Goal: Information Seeking & Learning: Find contact information

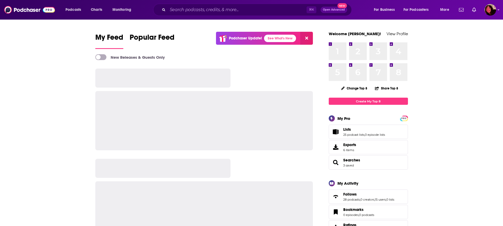
click at [219, 15] on div "⌘ K Open Advanced New" at bounding box center [252, 10] width 199 height 12
click at [218, 12] on input "Search podcasts, credits, & more..." at bounding box center [237, 10] width 139 height 8
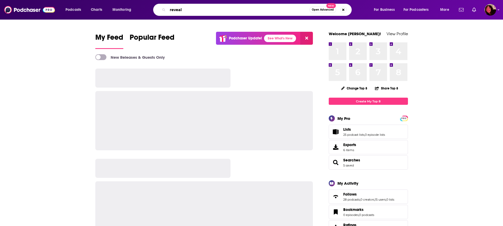
type input "reveal"
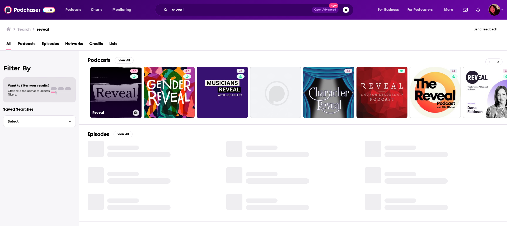
click at [119, 78] on link "77 Reveal" at bounding box center [115, 92] width 51 height 51
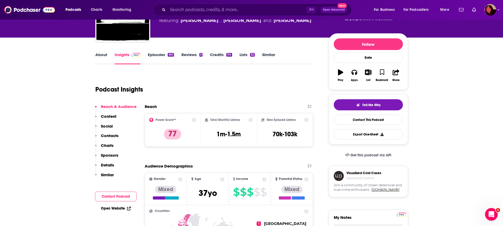
click at [108, 134] on p "Contacts" at bounding box center [110, 135] width 18 height 5
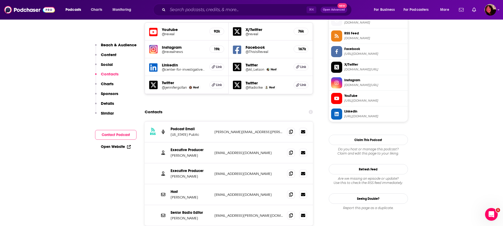
scroll to position [483, 0]
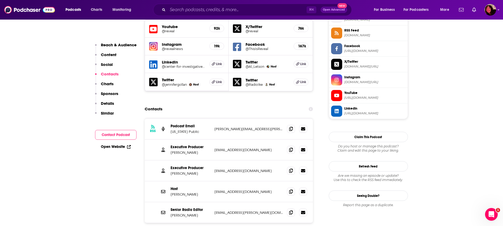
click at [208, 221] on div "RSS Podcast Email Vermont Public stacy.gerard@prx.org stacy.gerard@prx.org Exec…" at bounding box center [229, 187] width 169 height 138
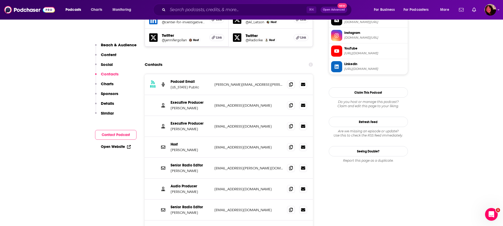
scroll to position [528, 0]
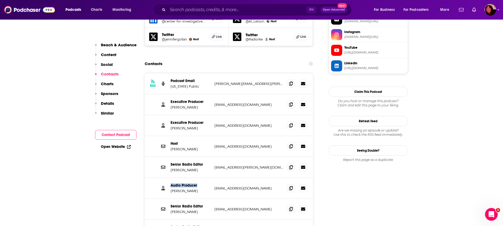
drag, startPoint x: 191, startPoint y: 156, endPoint x: 165, endPoint y: 156, distance: 26.4
click at [165, 178] on div "Audio Producer Josh Sanburn jsanburn@cir.org jsanburn@cir.org" at bounding box center [229, 188] width 169 height 21
drag, startPoint x: 193, startPoint y: 161, endPoint x: 166, endPoint y: 162, distance: 27.2
click at [166, 178] on div "Audio Producer Josh Sanburn jsanburn@cir.org jsanburn@cir.org" at bounding box center [229, 188] width 169 height 21
click at [177, 188] on p "Josh Sanburn" at bounding box center [191, 190] width 40 height 4
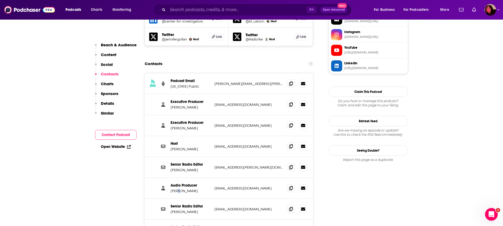
click at [178, 188] on p "Josh Sanburn" at bounding box center [191, 190] width 40 height 4
click at [201, 198] on div "Senior Radio Editor Cynthia Rodriguez crodriguez@cir.org crodriguez@cir.org" at bounding box center [229, 208] width 169 height 21
drag, startPoint x: 215, startPoint y: 175, endPoint x: 185, endPoint y: 175, distance: 30.1
click at [182, 198] on div "Senior Radio Editor Cynthia Rodriguez crodriguez@cir.org crodriguez@cir.org" at bounding box center [229, 208] width 169 height 21
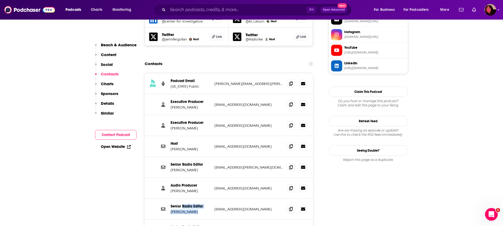
click at [204, 204] on p "Senior Radio Editor" at bounding box center [191, 206] width 40 height 4
drag, startPoint x: 204, startPoint y: 140, endPoint x: 171, endPoint y: 138, distance: 33.1
click at [171, 167] on p "Kara McGuirk-Allison" at bounding box center [191, 169] width 40 height 4
click at [185, 204] on p "Senior Radio Editor" at bounding box center [191, 206] width 40 height 4
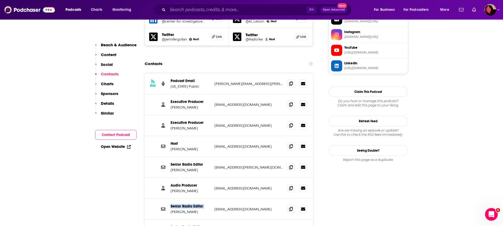
click at [185, 204] on p "Senior Radio Editor" at bounding box center [191, 206] width 40 height 4
copy p "Senior Radio Editor"
click at [186, 209] on p "Cynthia Rodriguez" at bounding box center [191, 211] width 40 height 4
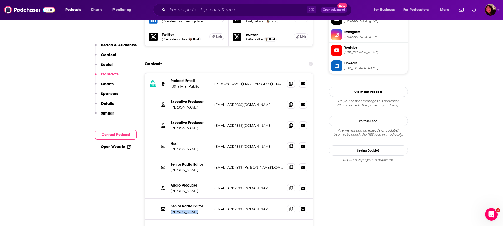
copy p "Cynthia Rodriguez"
click at [189, 183] on p "Audio Producer" at bounding box center [191, 185] width 40 height 4
drag, startPoint x: 240, startPoint y: 157, endPoint x: 214, endPoint y: 157, distance: 26.7
click at [214, 178] on div "Audio Producer Josh Sanburn jsanburn@cir.org jsanburn@cir.org" at bounding box center [229, 188] width 169 height 21
copy p "jsanburn@cir.org"
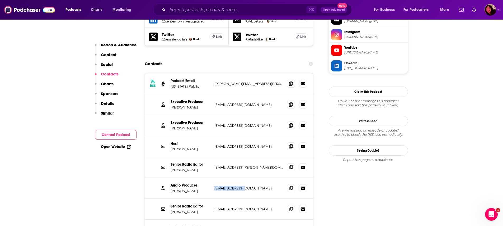
drag, startPoint x: 242, startPoint y: 179, endPoint x: 212, endPoint y: 179, distance: 30.4
click at [211, 198] on div "Senior Radio Editor Cynthia Rodriguez crodriguez@cir.org crodriguez@cir.org" at bounding box center [229, 208] width 169 height 21
drag, startPoint x: 258, startPoint y: 136, endPoint x: 211, endPoint y: 136, distance: 46.8
click at [211, 157] on div "Senior Radio Editor Kara McGuirk-Allison kmcguirk-allison@cir.org kmcguirk-alli…" at bounding box center [229, 167] width 169 height 21
copy div "Kara McGuirk-Allison kmcguirk-allison@cir.org"
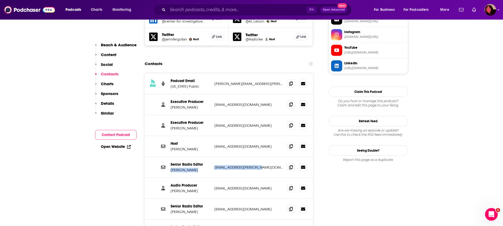
click at [233, 157] on div "Senior Radio Editor Kara McGuirk-Allison kmcguirk-allison@cir.org kmcguirk-alli…" at bounding box center [229, 167] width 169 height 21
drag, startPoint x: 265, startPoint y: 138, endPoint x: 213, endPoint y: 137, distance: 51.5
click at [213, 157] on div "Senior Radio Editor Kara McGuirk-Allison kmcguirk-allison@cir.org kmcguirk-alli…" at bounding box center [229, 167] width 169 height 21
copy p "kmcguirk-allison@cir.org"
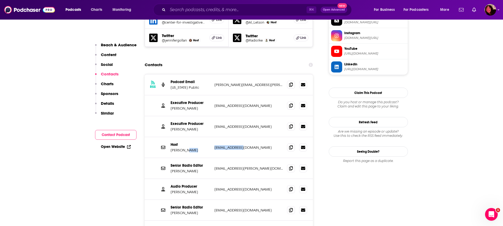
drag, startPoint x: 225, startPoint y: 118, endPoint x: 209, endPoint y: 120, distance: 16.4
click at [0, 0] on div "Host Al Letson aletson@cir.org aletson@cir.org" at bounding box center [0, 0] width 0 height 0
click at [177, 142] on p "Host" at bounding box center [191, 144] width 40 height 4
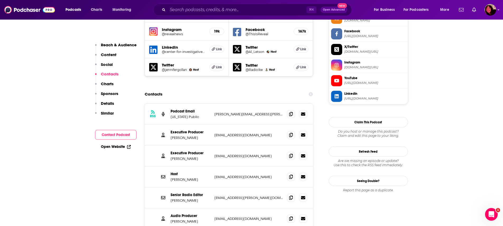
scroll to position [493, 0]
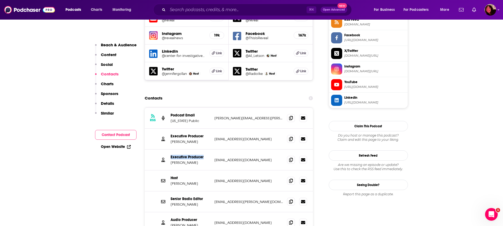
drag, startPoint x: 185, startPoint y: 125, endPoint x: 198, endPoint y: 132, distance: 14.3
click at [156, 149] on div "Executive Producer Taki Telonidis ttelonidis@cir.org ttelonidis@cir.org" at bounding box center [229, 159] width 169 height 21
click at [201, 160] on p "Taki Telonidis" at bounding box center [191, 162] width 40 height 4
drag, startPoint x: 174, startPoint y: 111, endPoint x: 172, endPoint y: 112, distance: 2.8
click at [171, 139] on p "Brett Myers" at bounding box center [191, 141] width 40 height 4
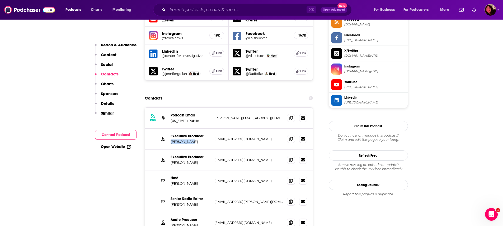
copy p "Brett Myers"
click at [206, 134] on p "Executive Producer" at bounding box center [191, 136] width 40 height 4
drag, startPoint x: 190, startPoint y: 133, endPoint x: 170, endPoint y: 134, distance: 20.1
click at [171, 160] on p "Taki Telonidis" at bounding box center [191, 162] width 40 height 4
copy p "Taki Telonidis"
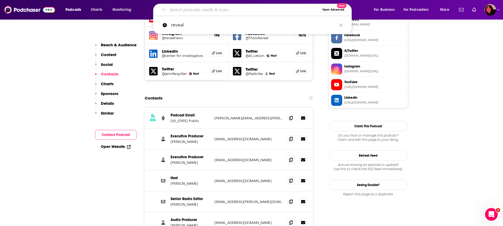
click at [196, 10] on input "Search podcasts, credits, & more..." at bounding box center [244, 10] width 152 height 8
paste input "In the Dark"
type input "In the Dark"
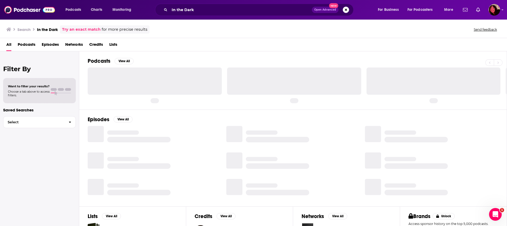
click at [233, 15] on div "In the Dark Open Advanced New" at bounding box center [254, 10] width 199 height 12
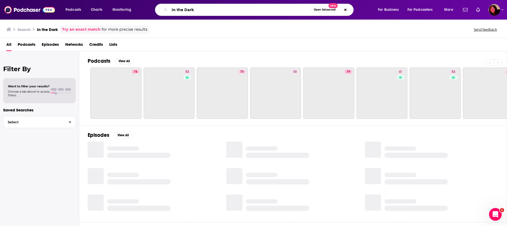
click at [232, 12] on input "In the Dark" at bounding box center [241, 10] width 142 height 8
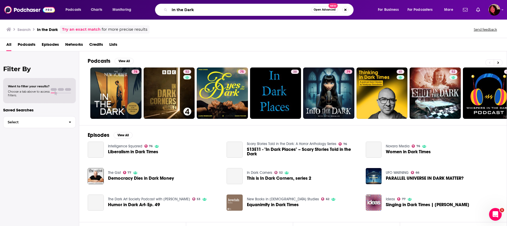
click at [232, 12] on input "In the Dark" at bounding box center [241, 10] width 142 height 8
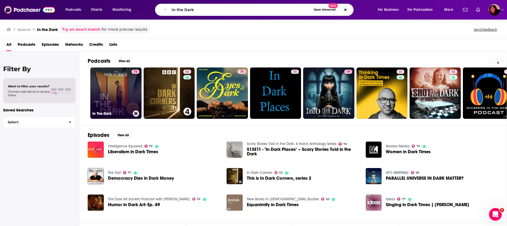
click at [130, 100] on link "78 In The Dark" at bounding box center [115, 92] width 51 height 51
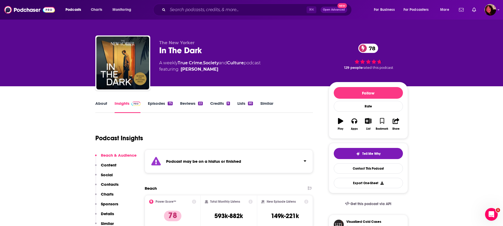
click at [208, 170] on div "Podcast may be on a hiatus or finished" at bounding box center [229, 161] width 169 height 24
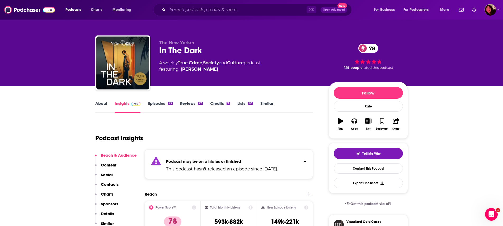
click at [210, 169] on p "This podcast hasn't released an episode since Mar 11th, 2025." at bounding box center [222, 169] width 112 height 6
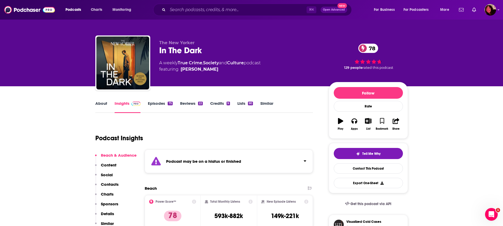
click at [109, 183] on p "Contacts" at bounding box center [110, 183] width 18 height 5
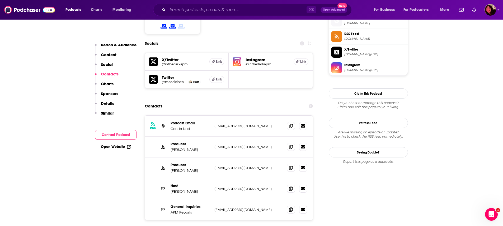
scroll to position [480, 0]
click at [199, 141] on p "Producer" at bounding box center [191, 143] width 40 height 4
drag, startPoint x: 201, startPoint y: 123, endPoint x: 169, endPoint y: 122, distance: 31.7
click at [169, 136] on div "Producer Natalie Jablonski njablonski@apmreports.org njablonski@apmreports.org" at bounding box center [229, 146] width 169 height 21
copy p "Natalie Jablonski"
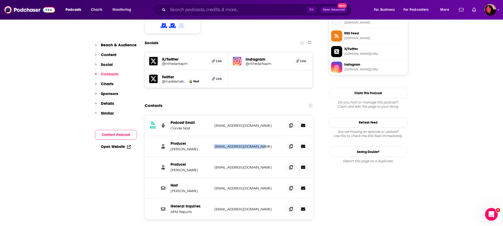
drag, startPoint x: 213, startPoint y: 119, endPoint x: 258, endPoint y: 119, distance: 45.2
click at [260, 136] on div "Producer Natalie Jablonski njablonski@apmreports.org njablonski@apmreports.org" at bounding box center [229, 146] width 169 height 21
copy p "njablonski@apmreports.org"
drag, startPoint x: 264, startPoint y: 142, endPoint x: 214, endPoint y: 141, distance: 50.5
click at [214, 157] on div "Producer Samara Freemark sfreemark@apmreports.org sfreemark@apmreports.org" at bounding box center [229, 167] width 169 height 21
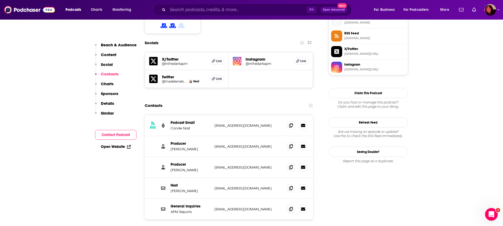
click at [194, 167] on p "Samara Freemark" at bounding box center [191, 169] width 40 height 4
click at [193, 167] on p "Samara Freemark" at bounding box center [191, 169] width 40 height 4
copy p "Samara Freemark"
drag, startPoint x: 244, startPoint y: 145, endPoint x: 264, endPoint y: 144, distance: 20.4
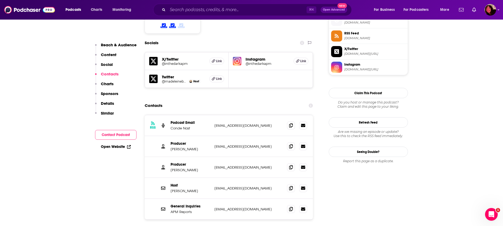
click at [244, 157] on div "Producer Samara Freemark sfreemark@apmreports.org sfreemark@apmreports.org" at bounding box center [229, 167] width 169 height 21
drag, startPoint x: 265, startPoint y: 142, endPoint x: 214, endPoint y: 141, distance: 50.7
click at [214, 157] on div "Producer Samara Freemark sfreemark@apmreports.org sfreemark@apmreports.org" at bounding box center [229, 167] width 169 height 21
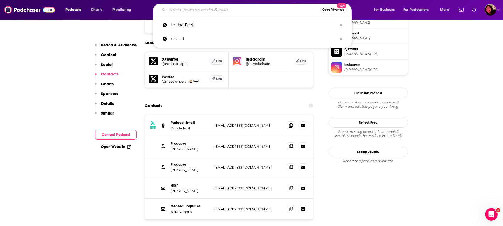
click at [190, 12] on input "Search podcasts, credits, & more..." at bounding box center [244, 10] width 152 height 8
click at [343, 24] on button "Search podcasts, credits, & more..." at bounding box center [341, 25] width 8 height 10
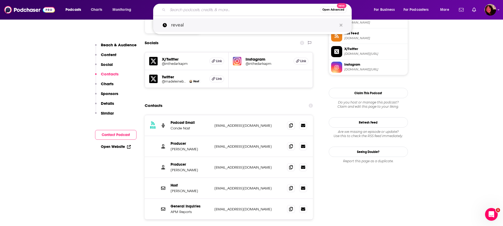
click at [343, 22] on button "Search podcasts, credits, & more..." at bounding box center [341, 25] width 8 height 10
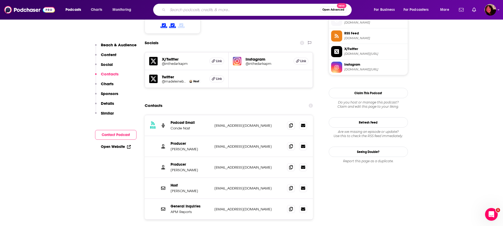
click at [292, 12] on input "Search podcasts, credits, & more..." at bounding box center [244, 10] width 152 height 8
paste input "Background Briefing with Ian Masters"
type input "Background Briefing with Ian Masters"
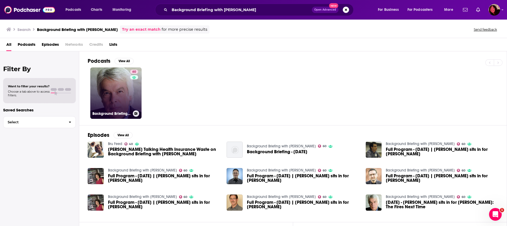
click at [113, 93] on link "60 Background Briefing with Ian Masters" at bounding box center [115, 92] width 51 height 51
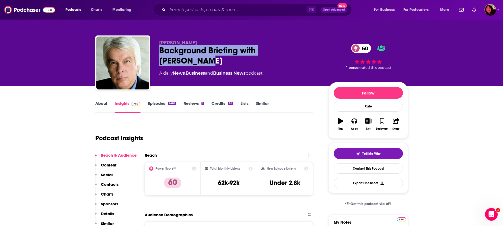
drag, startPoint x: 276, startPoint y: 52, endPoint x: 161, endPoint y: 50, distance: 115.2
click at [161, 50] on div "Background Briefing with Ian Masters 60" at bounding box center [239, 55] width 161 height 21
click at [206, 12] on input "Search podcasts, credits, & more..." at bounding box center [237, 10] width 139 height 8
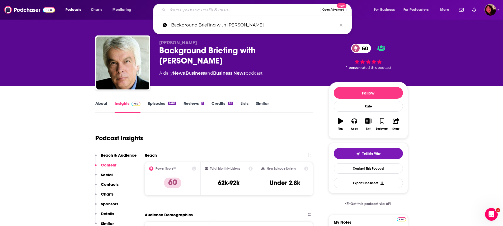
paste input "Wicked Words"
type input "Wicked Words"
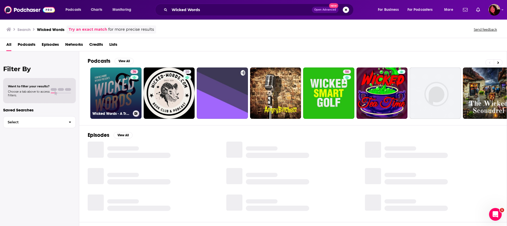
click at [117, 99] on link "76 Wicked Words - A True Crime Talk Show with Kate Winkler Dawson" at bounding box center [115, 92] width 51 height 51
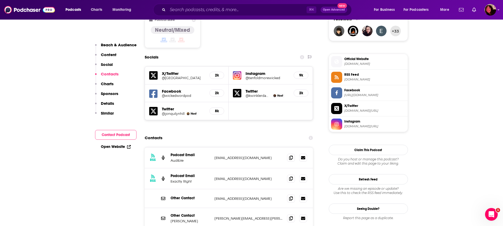
scroll to position [438, 0]
drag, startPoint x: 189, startPoint y: 189, endPoint x: 171, endPoint y: 189, distance: 18.5
click at [171, 219] on p "Katie Vanbuskirk" at bounding box center [191, 221] width 40 height 4
click at [179, 219] on p "Katie Vanbuskirk" at bounding box center [191, 221] width 40 height 4
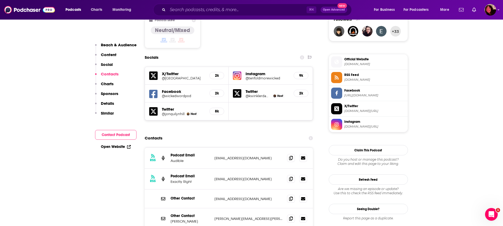
click at [179, 219] on p "Katie Vanbuskirk" at bounding box center [191, 221] width 40 height 4
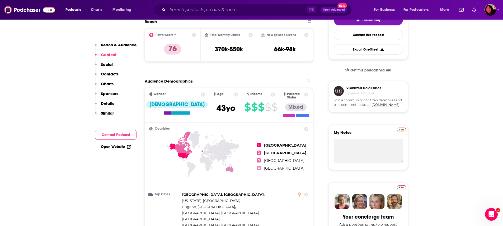
scroll to position [28, 0]
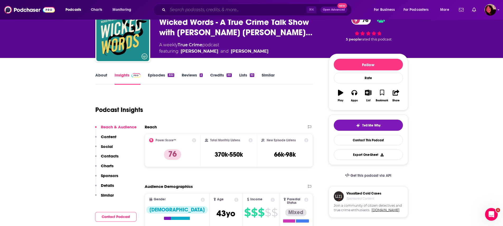
click at [222, 10] on input "Search podcasts, credits, & more..." at bounding box center [237, 10] width 139 height 8
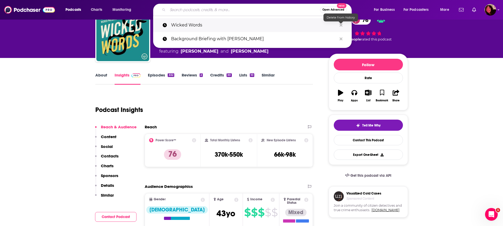
click at [340, 26] on icon "Search podcasts, credits, & more..." at bounding box center [341, 25] width 3 height 4
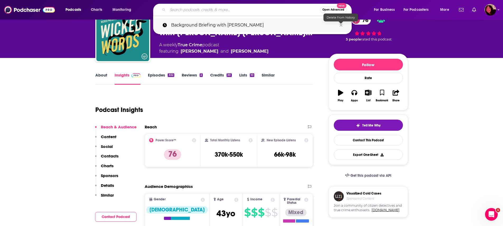
click at [341, 24] on icon "Search podcasts, credits, & more..." at bounding box center [341, 25] width 3 height 4
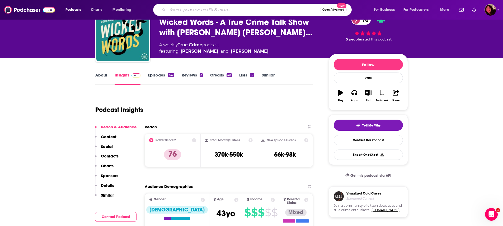
click at [268, 8] on input "Search podcasts, credits, & more..." at bounding box center [244, 10] width 152 height 8
type input "dateline: true crime weekly"
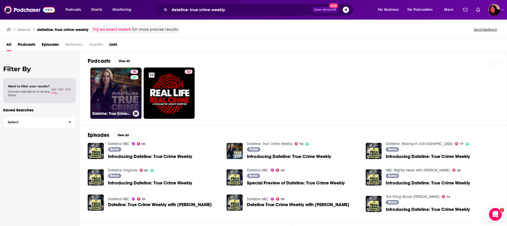
click at [124, 84] on link "76 Dateline: True Crime Weekly" at bounding box center [115, 92] width 51 height 51
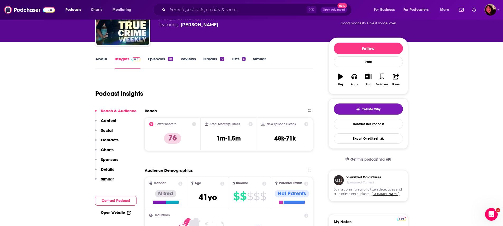
scroll to position [151, 0]
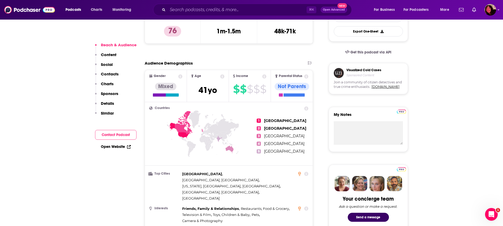
click at [112, 71] on button "Social" at bounding box center [104, 67] width 18 height 10
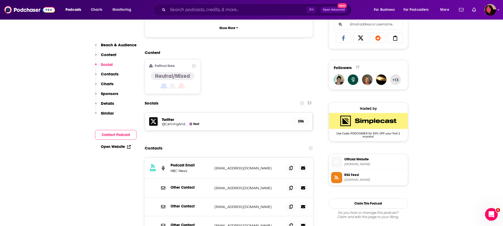
scroll to position [390, 0]
click at [113, 71] on div "Reach & Audience Content Social Contacts Charts Sponsors Details Similar" at bounding box center [115, 81] width 41 height 78
click at [113, 72] on p "Contacts" at bounding box center [110, 73] width 18 height 5
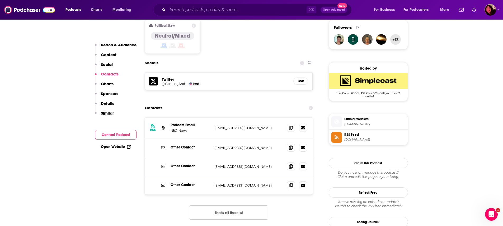
scroll to position [435, 0]
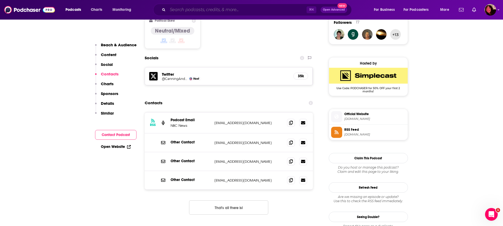
click at [220, 8] on input "Search podcasts, credits, & more..." at bounding box center [237, 10] width 139 height 8
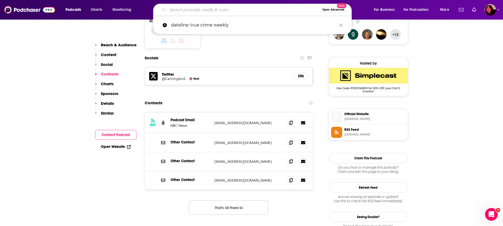
paste input "The Intercept Briefing"
type input "The Intercept Briefing"
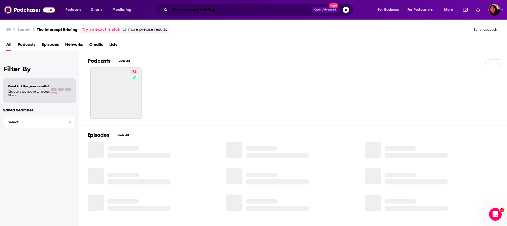
click at [247, 10] on input "The Intercept Briefing" at bounding box center [241, 10] width 142 height 8
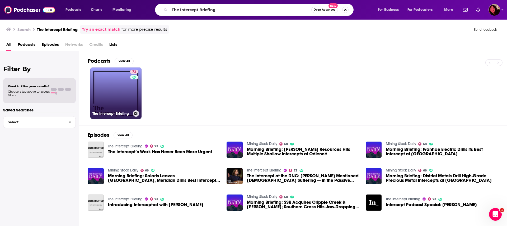
click at [119, 76] on link "73 The Intercept Briefing" at bounding box center [115, 92] width 51 height 51
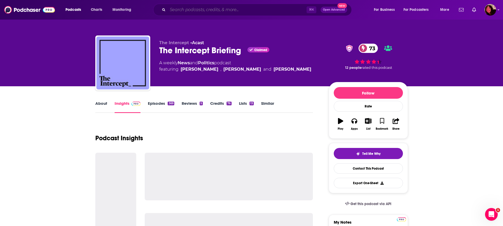
click at [218, 6] on input "Search podcasts, credits, & more..." at bounding box center [237, 10] width 139 height 8
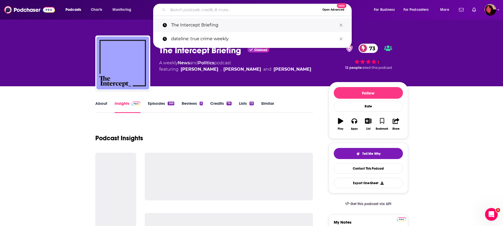
click at [344, 23] on button "Search podcasts, credits, & more..." at bounding box center [341, 25] width 8 height 10
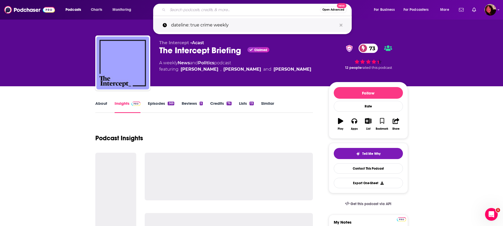
click at [343, 23] on button "Search podcasts, credits, & more..." at bounding box center [341, 25] width 8 height 10
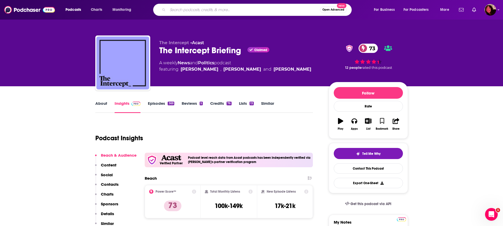
click at [153, 128] on div "Podcast Insights" at bounding box center [202, 134] width 214 height 27
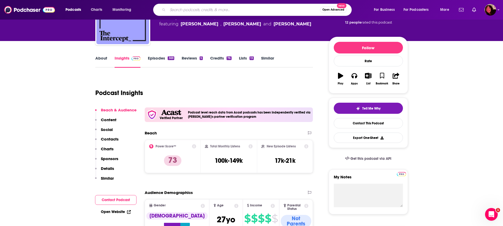
click at [110, 139] on p "Contacts" at bounding box center [110, 138] width 18 height 5
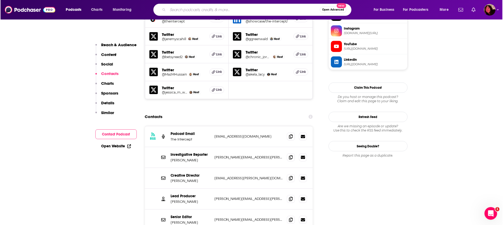
scroll to position [553, 0]
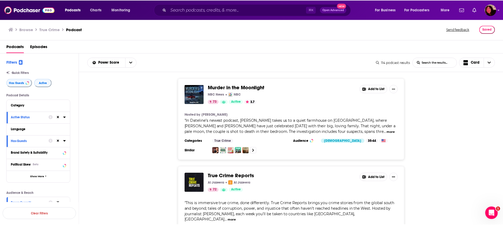
scroll to position [4133, 0]
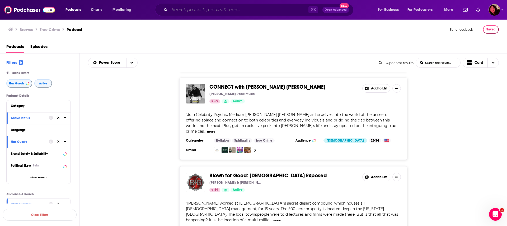
click at [245, 10] on input "Search podcasts, credits, & more..." at bounding box center [239, 10] width 139 height 8
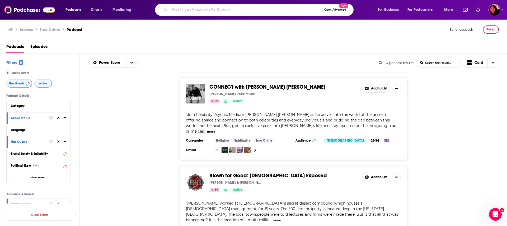
drag, startPoint x: 297, startPoint y: 13, endPoint x: 286, endPoint y: 13, distance: 11.4
click at [297, 13] on input "Search podcasts, credits, & more..." at bounding box center [246, 10] width 152 height 8
drag, startPoint x: 195, startPoint y: 13, endPoint x: 159, endPoint y: 35, distance: 42.9
click at [195, 13] on input "Search podcasts, credits, & more..." at bounding box center [246, 10] width 152 height 8
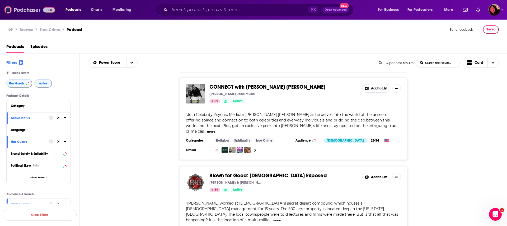
click at [31, 10] on img at bounding box center [29, 10] width 51 height 10
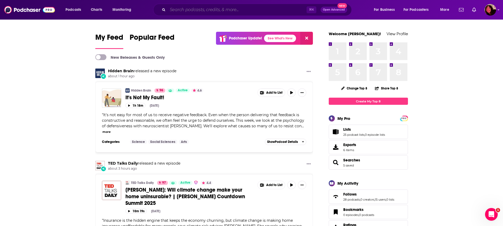
click at [201, 12] on input "Search podcasts, credits, & more..." at bounding box center [237, 10] width 139 height 8
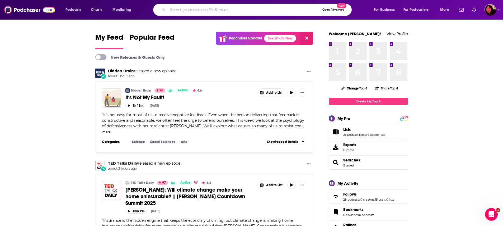
click at [263, 7] on input "Search podcasts, credits, & more..." at bounding box center [244, 10] width 152 height 8
click at [330, 12] on button "Open Advanced New" at bounding box center [333, 10] width 27 height 6
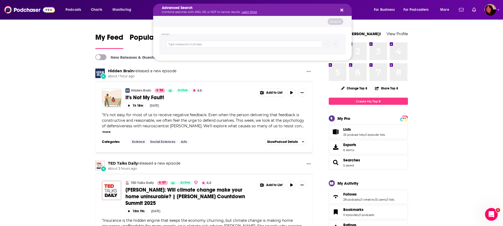
click at [344, 10] on div "Advanced Search Combine searches with AND, OR, or NOT to narrow results. Learn …" at bounding box center [252, 10] width 199 height 12
click at [343, 10] on icon "Search podcasts, credits, & more..." at bounding box center [342, 10] width 3 height 4
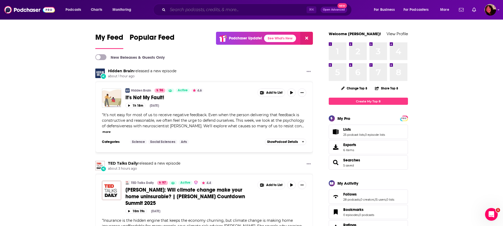
click at [279, 11] on input "Search podcasts, credits, & more..." at bounding box center [237, 10] width 139 height 8
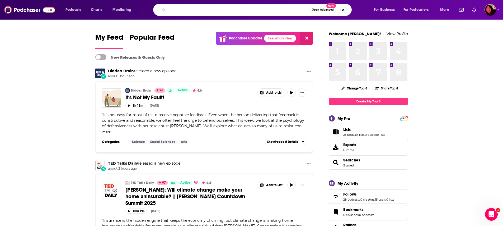
click at [271, 8] on input "Search podcasts, credits, & more..." at bounding box center [239, 10] width 142 height 8
click at [345, 10] on button "Search podcasts, credits, & more..." at bounding box center [344, 10] width 6 height 6
click at [185, 8] on input "Search podcasts, credits, & more..." at bounding box center [237, 10] width 138 height 8
paste input "The First Degree"
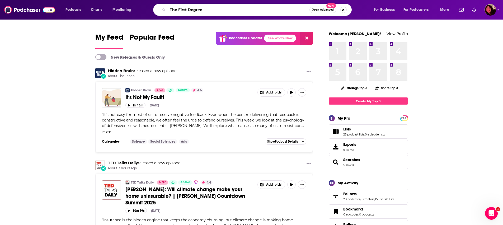
type input "The First Degree"
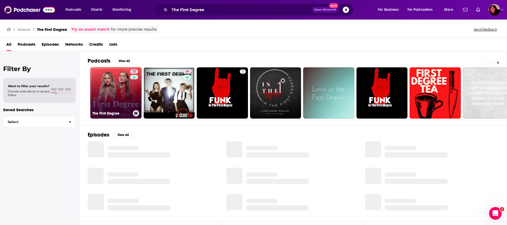
click at [127, 81] on link "72 The First Degree" at bounding box center [115, 92] width 51 height 51
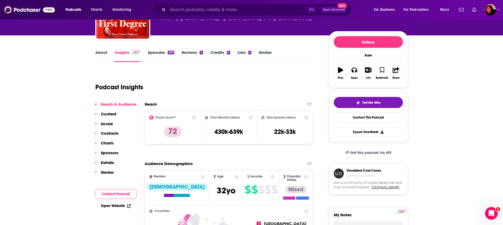
scroll to position [52, 0]
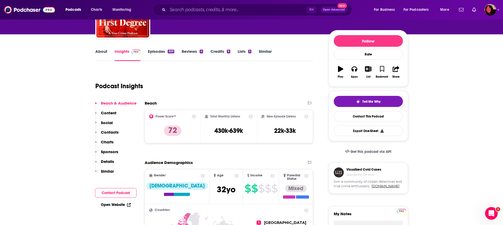
click at [108, 133] on p "Contacts" at bounding box center [110, 132] width 18 height 5
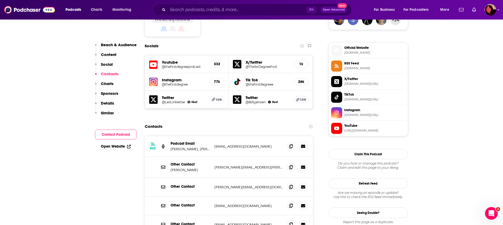
scroll to position [465, 0]
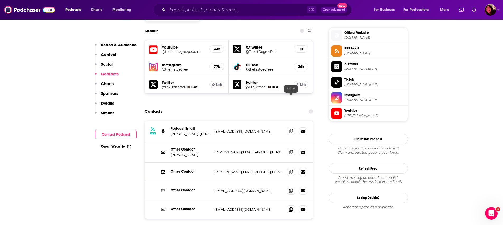
click at [291, 129] on icon at bounding box center [291, 131] width 4 height 4
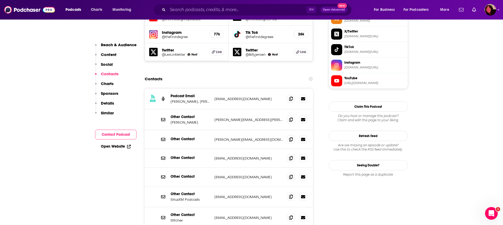
scroll to position [488, 0]
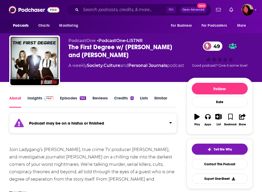
click at [35, 97] on link "Insights" at bounding box center [40, 101] width 26 height 12
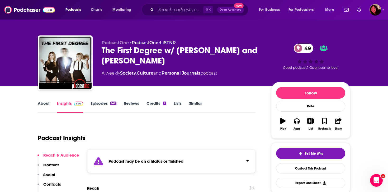
click at [152, 157] on div "Podcast may be on a hiatus or finished" at bounding box center [171, 161] width 169 height 24
click at [152, 157] on div "Podcast may be on a hiatus or finished This podcast hasn't released an episode …" at bounding box center [165, 164] width 112 height 16
click at [160, 7] on input "Search podcasts, credits, & more..." at bounding box center [179, 10] width 47 height 8
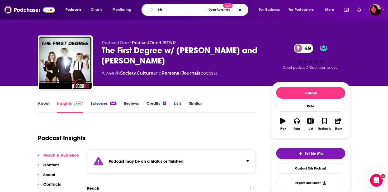
type input "t"
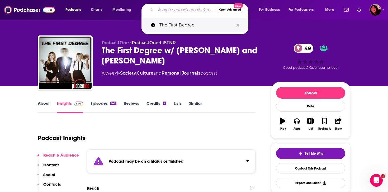
click at [169, 24] on p "The First Degree" at bounding box center [197, 25] width 74 height 14
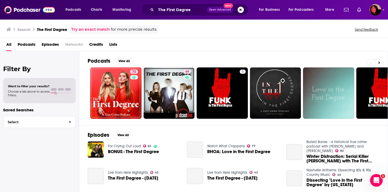
click at [181, 2] on div "Podcasts Charts Monitoring The First Degree Open Advanced New For Business For …" at bounding box center [194, 10] width 388 height 20
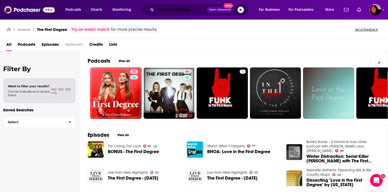
click at [182, 7] on input "The First Degree" at bounding box center [181, 10] width 51 height 8
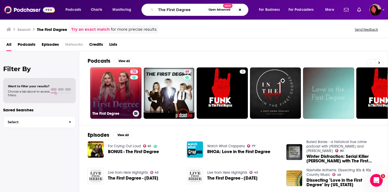
click at [128, 94] on link "72 The First Degree" at bounding box center [115, 92] width 51 height 51
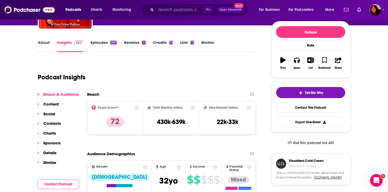
scroll to position [61, 0]
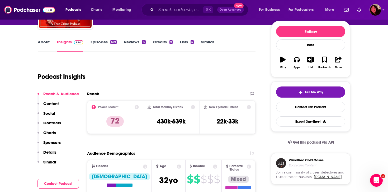
click at [52, 123] on p "Contacts" at bounding box center [52, 122] width 18 height 5
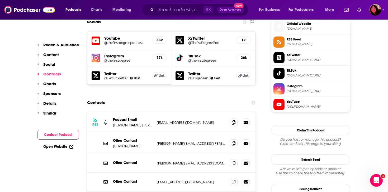
scroll to position [476, 0]
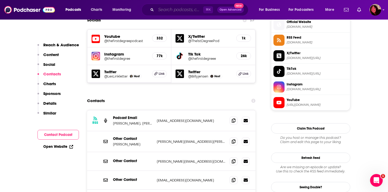
click at [192, 9] on input "Search podcasts, credits, & more..." at bounding box center [179, 10] width 47 height 8
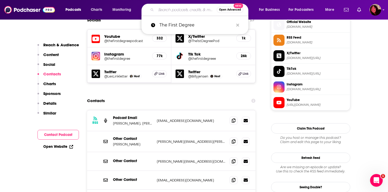
paste input "Anatomy of Murder"
type input "Anatomy of Murder"
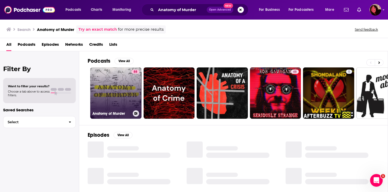
click at [124, 95] on link "88 Anatomy of Murder" at bounding box center [115, 92] width 51 height 51
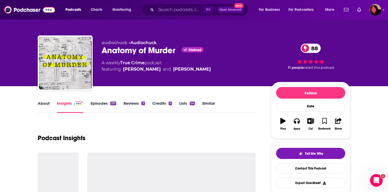
click at [188, 3] on div "Podcasts Charts Monitoring ⌘ K Open Advanced New For Business For Podcasters Mo…" at bounding box center [194, 10] width 388 height 20
click at [182, 10] on input "Search podcasts, credits, & more..." at bounding box center [179, 10] width 47 height 8
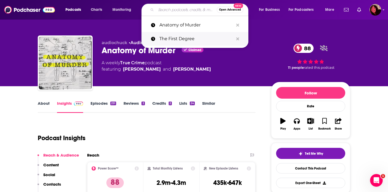
click at [192, 39] on icon "Search podcasts, credits, & more..." at bounding box center [237, 38] width 3 height 3
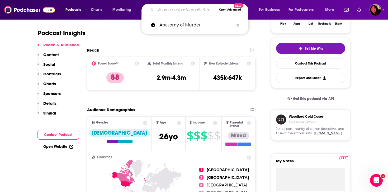
scroll to position [114, 0]
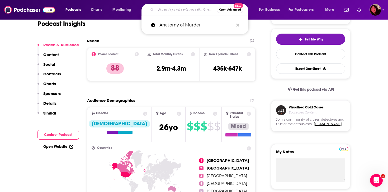
click at [54, 76] on p "Contacts" at bounding box center [52, 73] width 18 height 5
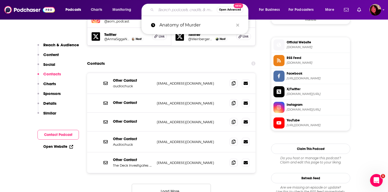
scroll to position [507, 0]
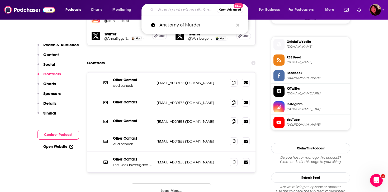
click at [145, 183] on button "Load More..." at bounding box center [171, 190] width 79 height 14
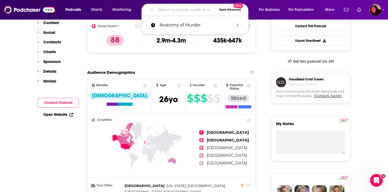
scroll to position [0, 0]
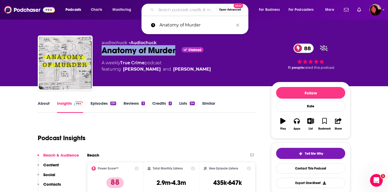
drag, startPoint x: 101, startPoint y: 53, endPoint x: 175, endPoint y: 50, distance: 74.3
click at [175, 50] on div "audiochuck • Audiochuck Anatomy of Murder Claimed 88 A weekly True Crime podcas…" at bounding box center [194, 63] width 313 height 57
copy h2 "Anatomy of Murder"
click at [192, 25] on button "Search podcasts, credits, & more..." at bounding box center [238, 25] width 8 height 10
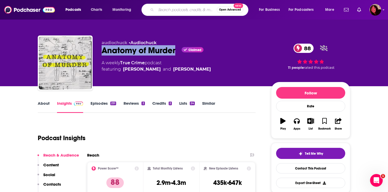
click at [183, 12] on input "Search podcasts, credits, & more..." at bounding box center [186, 10] width 61 height 8
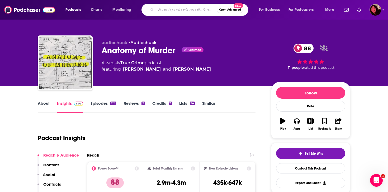
paste input "True Crime & Cocktails"
type input "True Crime & Cocktails"
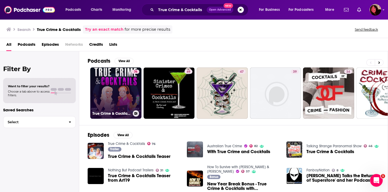
click at [116, 94] on link "76 True Crime & Cocktails" at bounding box center [115, 92] width 51 height 51
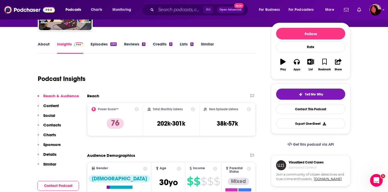
click at [54, 124] on p "Contacts" at bounding box center [52, 124] width 18 height 5
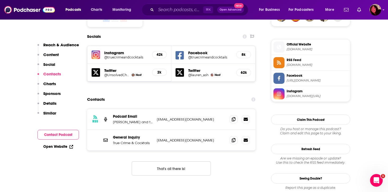
scroll to position [454, 0]
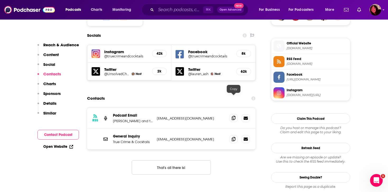
click at [192, 116] on icon at bounding box center [234, 118] width 4 height 4
click at [192, 135] on span at bounding box center [234, 139] width 8 height 8
click at [164, 8] on input "Search podcasts, credits, & more..." at bounding box center [179, 10] width 47 height 8
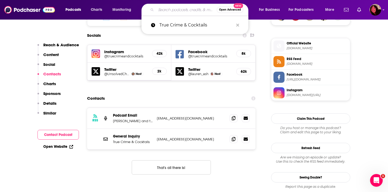
paste input "Crime Weekly"
type input "Crime Weekly"
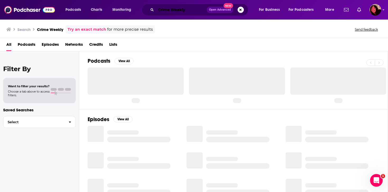
click at [183, 10] on input "Crime Weekly" at bounding box center [181, 10] width 51 height 8
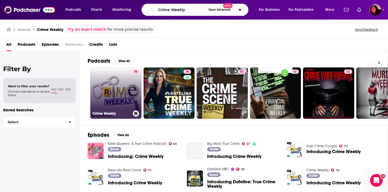
click at [129, 92] on link "76 Crime Weekly" at bounding box center [115, 92] width 51 height 51
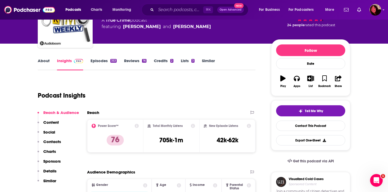
click at [56, 143] on p "Contacts" at bounding box center [52, 141] width 18 height 5
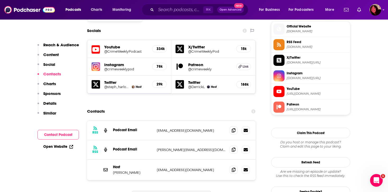
scroll to position [472, 0]
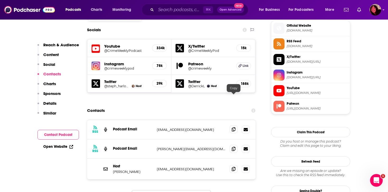
click at [192, 127] on icon at bounding box center [234, 129] width 4 height 4
click at [162, 147] on p "[PERSON_NAME][EMAIL_ADDRESS][DOMAIN_NAME]" at bounding box center [191, 149] width 69 height 4
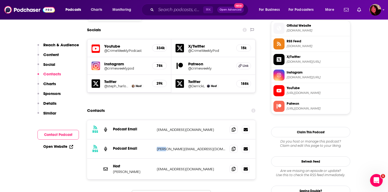
click at [162, 147] on p "[PERSON_NAME][EMAIL_ADDRESS][DOMAIN_NAME]" at bounding box center [191, 149] width 69 height 4
click at [141, 151] on div "RSS Podcast Email [EMAIL_ADDRESS][DOMAIN_NAME] [EMAIL_ADDRESS][DOMAIN_NAME] RSS…" at bounding box center [171, 166] width 169 height 93
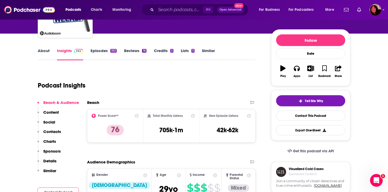
scroll to position [0, 0]
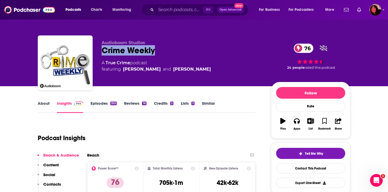
drag, startPoint x: 169, startPoint y: 48, endPoint x: 97, endPoint y: 54, distance: 72.9
click at [97, 54] on div "Audioboom Studios Crime Weekly 76 A True Crime podcast featuring [PERSON_NAME] …" at bounding box center [194, 63] width 313 height 57
copy h2 "Crime Weekly"
click at [178, 12] on input "Search podcasts, credits, & more..." at bounding box center [179, 10] width 47 height 8
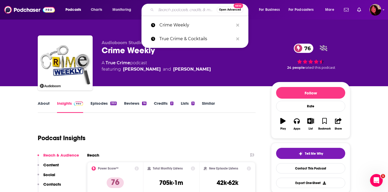
paste input "Las Culturistas"
type input "Las Culturistas"
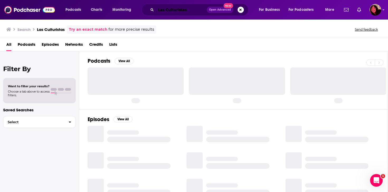
click at [188, 12] on input "Las Culturistas" at bounding box center [181, 10] width 51 height 8
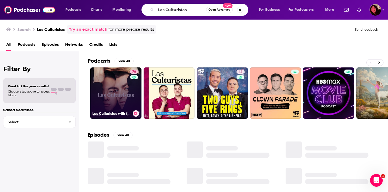
click at [122, 96] on link "78 Las Culturistas with [PERSON_NAME] and [PERSON_NAME]" at bounding box center [115, 92] width 51 height 51
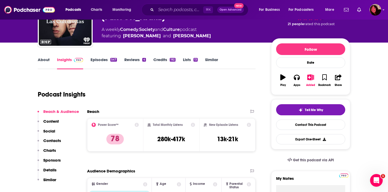
scroll to position [54, 0]
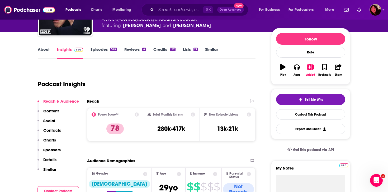
click at [57, 131] on p "Contacts" at bounding box center [52, 130] width 18 height 5
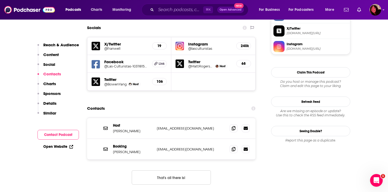
scroll to position [472, 0]
click at [192, 125] on icon at bounding box center [234, 127] width 4 height 4
click at [192, 124] on span at bounding box center [234, 128] width 8 height 8
click at [192, 145] on span at bounding box center [234, 149] width 8 height 8
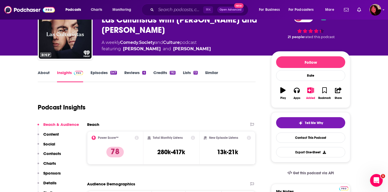
scroll to position [0, 0]
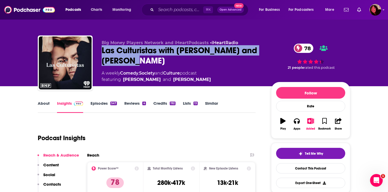
drag, startPoint x: 157, startPoint y: 62, endPoint x: 97, endPoint y: 50, distance: 60.5
click at [97, 50] on div "Big Money Players Network and iHeartPodcasts • iHeartRadio Las Culturistas with…" at bounding box center [194, 63] width 313 height 57
copy h2 "Las Culturistas with [PERSON_NAME] and [PERSON_NAME]"
click at [164, 7] on input "Search podcasts, credits, & more..." at bounding box center [179, 10] width 47 height 8
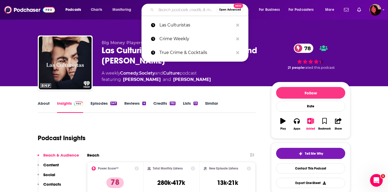
paste input "[EMAIL_ADDRESS][DOMAIN_NAME]"
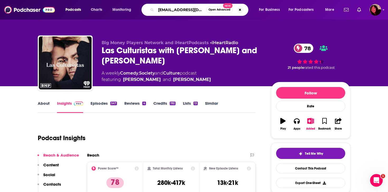
drag, startPoint x: 171, startPoint y: 10, endPoint x: 207, endPoint y: 10, distance: 36.5
click at [192, 10] on div "[EMAIL_ADDRESS][DOMAIN_NAME] Open Advanced New" at bounding box center [195, 10] width 107 height 12
type input "keep it"
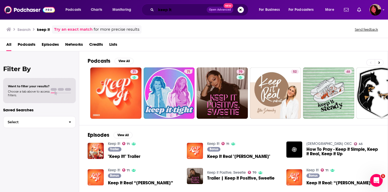
click at [179, 9] on input "keep it" at bounding box center [181, 10] width 51 height 8
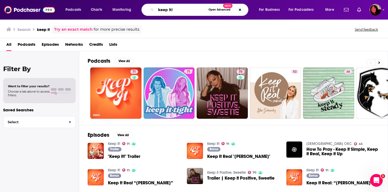
type input "keep it!"
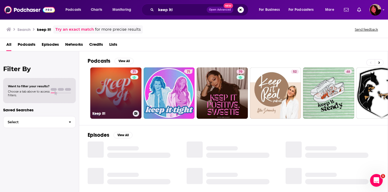
click at [124, 94] on link "71 Keep It!" at bounding box center [115, 92] width 51 height 51
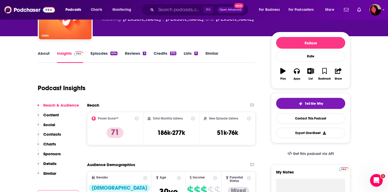
scroll to position [50, 0]
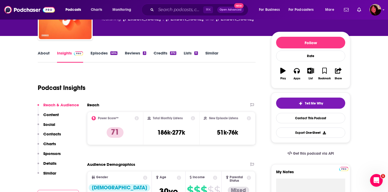
click at [67, 134] on div "Reach & Audience Content Social Contacts Charts Sponsors Details Similar" at bounding box center [58, 141] width 41 height 78
click at [60, 134] on p "Contacts" at bounding box center [52, 133] width 18 height 5
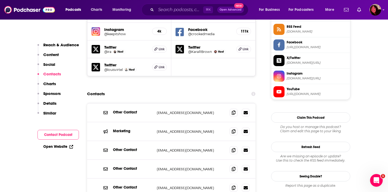
scroll to position [495, 0]
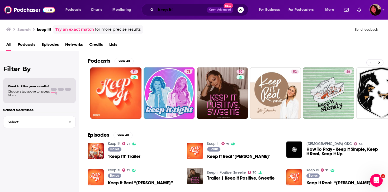
click at [192, 11] on input "keep it!" at bounding box center [181, 10] width 51 height 8
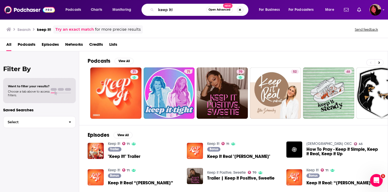
click at [192, 9] on button "Search podcasts, credits, & more..." at bounding box center [240, 10] width 6 height 6
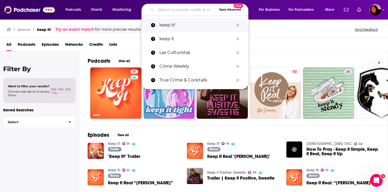
click at [192, 22] on button "Search podcasts, credits, & more..." at bounding box center [238, 25] width 8 height 10
click at [192, 26] on icon "Search podcasts, credits, & more..." at bounding box center [237, 25] width 3 height 3
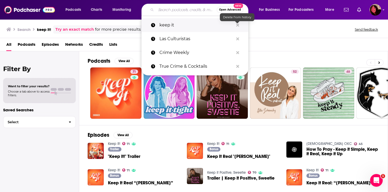
click at [192, 26] on icon "Search podcasts, credits, & more..." at bounding box center [237, 25] width 3 height 3
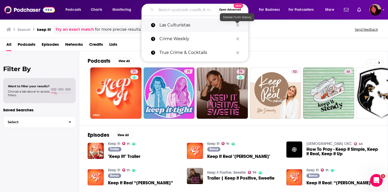
click at [192, 26] on icon "Search podcasts, credits, & more..." at bounding box center [237, 25] width 3 height 3
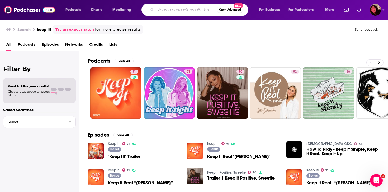
click at [176, 8] on input "Search podcasts, credits, & more..." at bounding box center [186, 10] width 61 height 8
paste input "Juicy Scoop"
type input "Juicy Scoop"
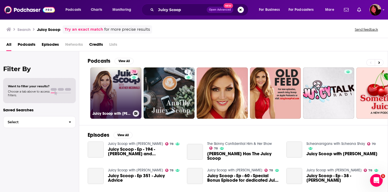
click at [121, 96] on link "78 Juicy Scoop with [PERSON_NAME]" at bounding box center [115, 92] width 51 height 51
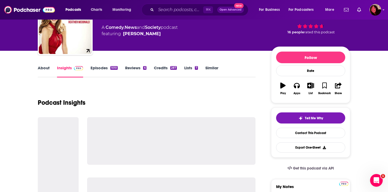
scroll to position [90, 0]
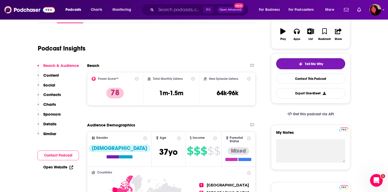
click at [52, 96] on p "Contacts" at bounding box center [52, 94] width 18 height 5
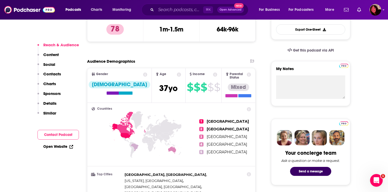
scroll to position [190, 0]
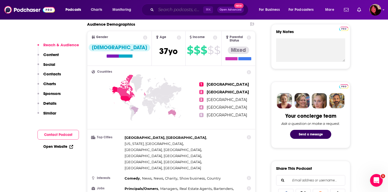
click at [162, 7] on input "Search podcasts, credits, & more..." at bounding box center [179, 10] width 47 height 8
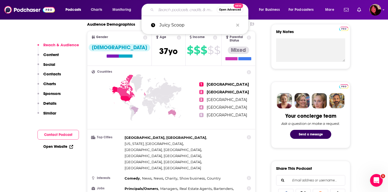
paste input "Pop Culture Happy Hour"
type input "Pop Culture Happy Hour"
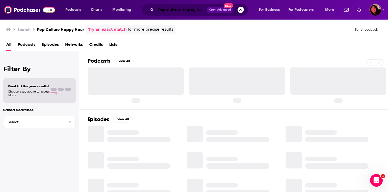
click at [184, 12] on input "Pop Culture Happy Hour" at bounding box center [181, 10] width 51 height 8
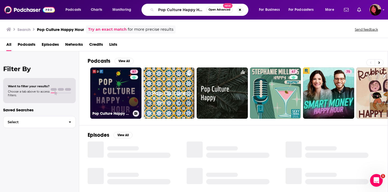
click at [106, 98] on link "87 Pop Culture Happy Hour" at bounding box center [115, 92] width 51 height 51
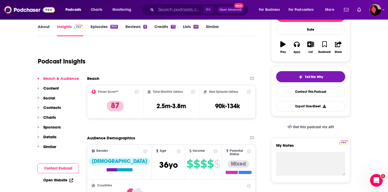
click at [56, 109] on p "Contacts" at bounding box center [52, 107] width 18 height 5
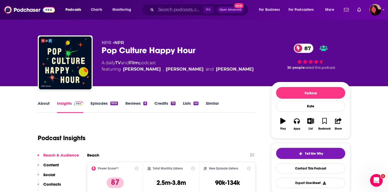
click at [49, 106] on link "About" at bounding box center [44, 107] width 12 height 12
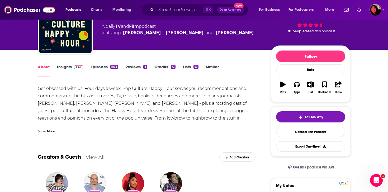
scroll to position [124, 0]
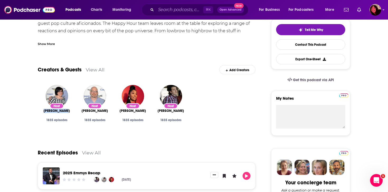
drag, startPoint x: 74, startPoint y: 113, endPoint x: 39, endPoint y: 113, distance: 35.4
click at [39, 113] on div "Host [PERSON_NAME] 1835 episodes" at bounding box center [57, 109] width 38 height 56
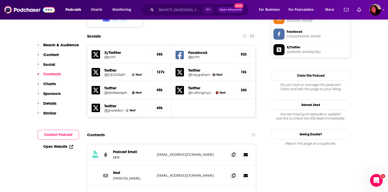
scroll to position [525, 0]
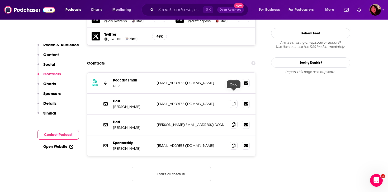
click at [192, 120] on span at bounding box center [234, 124] width 8 height 8
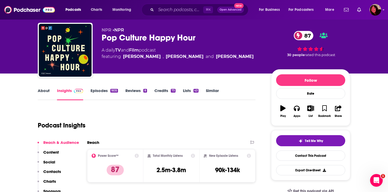
scroll to position [0, 0]
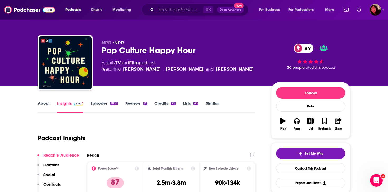
click at [159, 8] on input "Search podcasts, credits, & more..." at bounding box center [179, 10] width 47 height 8
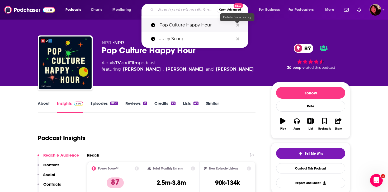
click at [192, 23] on icon "Search podcasts, credits, & more..." at bounding box center [237, 25] width 3 height 4
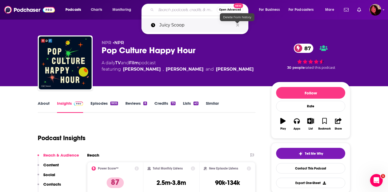
click at [192, 23] on icon "Search podcasts, credits, & more..." at bounding box center [237, 25] width 3 height 4
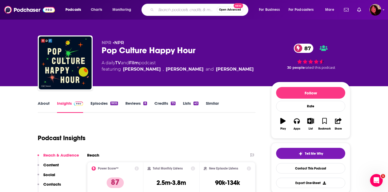
click at [192, 10] on input "Search podcasts, credits, & more..." at bounding box center [186, 10] width 61 height 8
paste input "Bitch Sesh"
type input "Bitch Sesh"
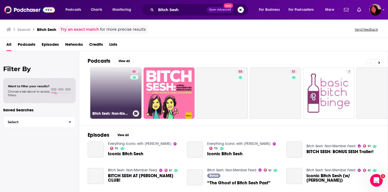
click at [112, 96] on link "61 Bitch Sesh: Non-Member Feed" at bounding box center [115, 92] width 51 height 51
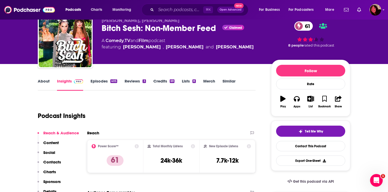
click at [51, 164] on p "Contacts" at bounding box center [52, 161] width 18 height 5
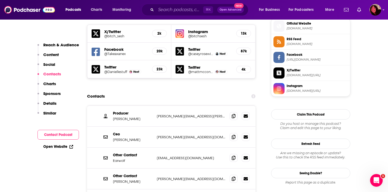
scroll to position [477, 0]
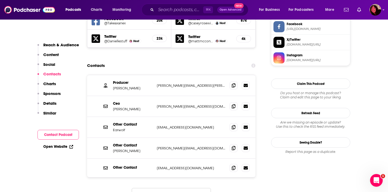
click at [158, 188] on button "Load More..." at bounding box center [171, 195] width 79 height 14
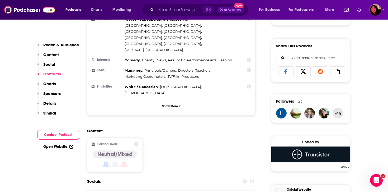
scroll to position [284, 0]
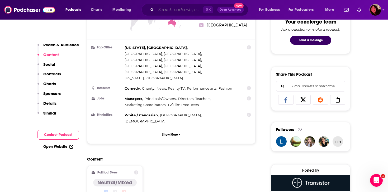
click at [163, 11] on input "Search podcasts, credits, & more..." at bounding box center [179, 10] width 47 height 8
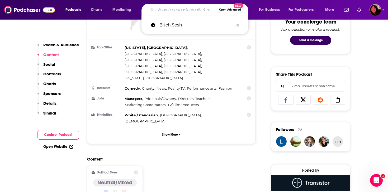
paste input "Who? Weekly"
type input "Who? Weekly"
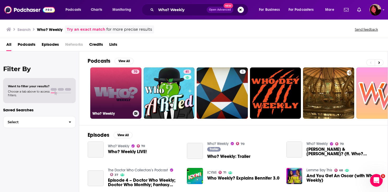
click at [119, 92] on link "70 Who? Weekly" at bounding box center [115, 92] width 51 height 51
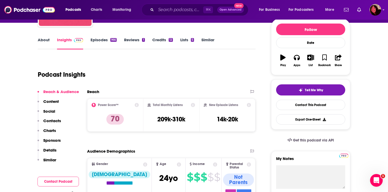
scroll to position [68, 0]
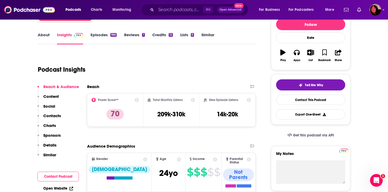
click at [52, 116] on p "Contacts" at bounding box center [52, 115] width 18 height 5
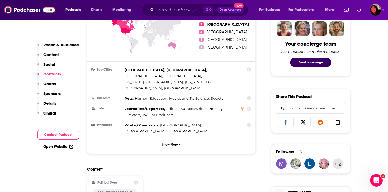
scroll to position [0, 0]
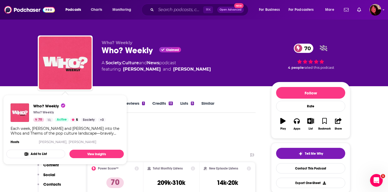
click at [151, 132] on div "Podcast Insights" at bounding box center [145, 134] width 214 height 27
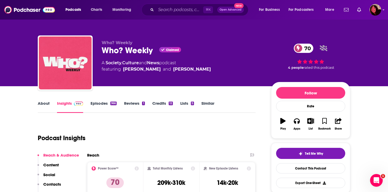
click at [46, 106] on link "About" at bounding box center [44, 107] width 12 height 12
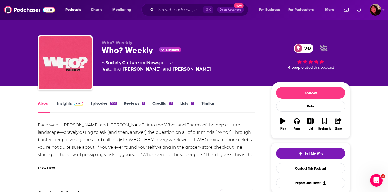
click at [69, 103] on link "Insights" at bounding box center [70, 107] width 26 height 12
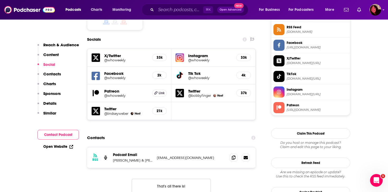
scroll to position [479, 0]
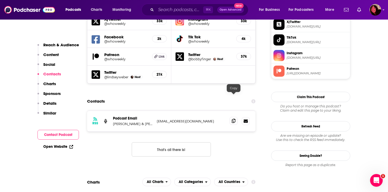
click at [192, 119] on icon at bounding box center [234, 121] width 4 height 4
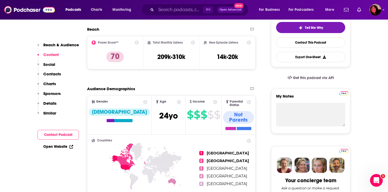
scroll to position [0, 0]
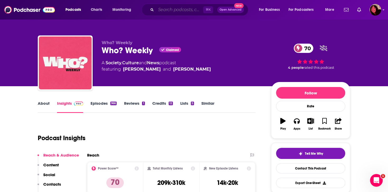
click at [176, 12] on input "Search podcasts, credits, & more..." at bounding box center [179, 10] width 47 height 8
paste input "StraightioLab"
type input "StraightioLab"
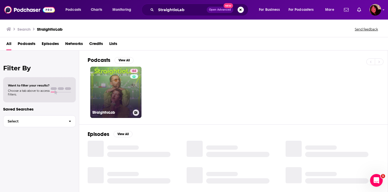
click at [115, 84] on link "64 StraightioLab" at bounding box center [115, 92] width 51 height 51
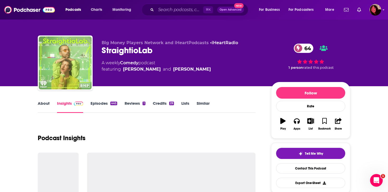
scroll to position [99, 0]
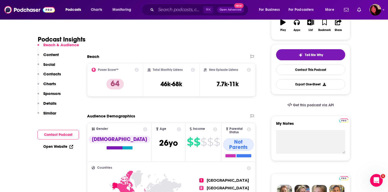
click at [53, 72] on p "Contacts" at bounding box center [52, 73] width 18 height 5
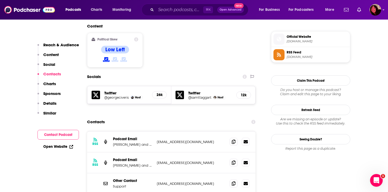
scroll to position [430, 0]
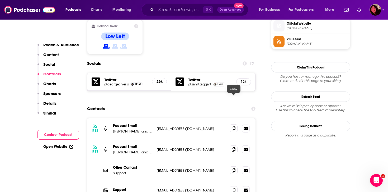
click at [192, 126] on icon at bounding box center [234, 128] width 4 height 4
click at [166, 6] on input "Search podcasts, credits, & more..." at bounding box center [179, 10] width 47 height 8
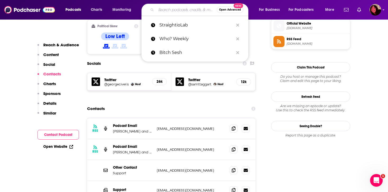
paste input "[URL][DOMAIN_NAME]"
type input "[URL][DOMAIN_NAME]"
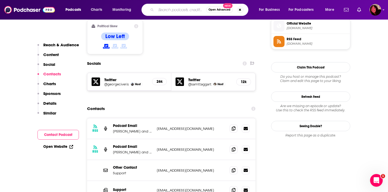
scroll to position [0, 0]
type input "seek treatment"
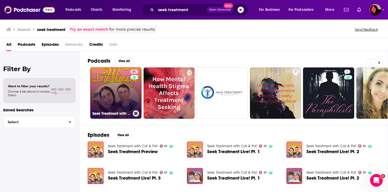
click at [125, 93] on link "61 Seek Treatment with Cat & Pat" at bounding box center [115, 92] width 51 height 51
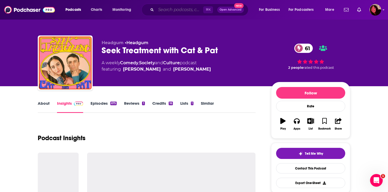
click at [177, 9] on input "Search podcasts, credits, & more..." at bounding box center [179, 10] width 47 height 8
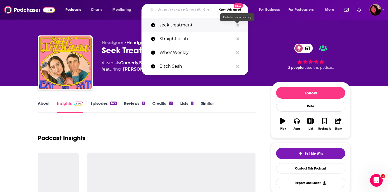
click at [192, 26] on icon "Search podcasts, credits, & more..." at bounding box center [237, 25] width 3 height 4
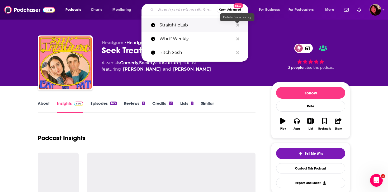
click at [192, 25] on icon "Search podcasts, credits, & more..." at bounding box center [237, 25] width 3 height 3
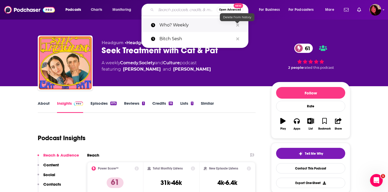
click at [192, 25] on icon "Search podcasts, credits, & more..." at bounding box center [237, 25] width 3 height 3
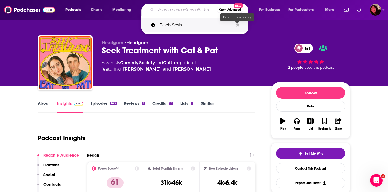
click at [192, 25] on icon "Search podcasts, credits, & more..." at bounding box center [237, 25] width 3 height 3
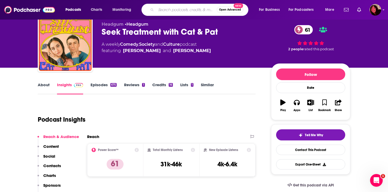
scroll to position [38, 0]
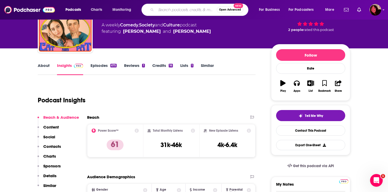
click at [50, 145] on p "Contacts" at bounding box center [52, 146] width 18 height 5
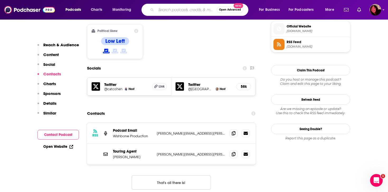
scroll to position [430, 0]
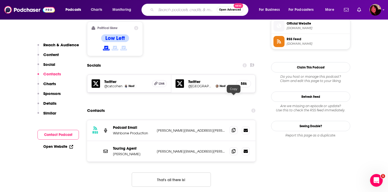
click at [192, 128] on icon at bounding box center [234, 130] width 4 height 4
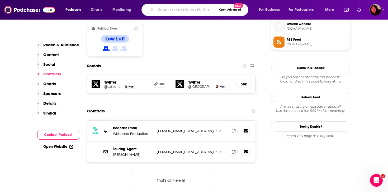
click at [162, 7] on input "Search podcasts, credits, & more..." at bounding box center [186, 10] width 61 height 8
paste input "Celebrity Book Club with [PERSON_NAME] & [PERSON_NAME]"
type input "Celebrity Book Club with [PERSON_NAME] & [PERSON_NAME]"
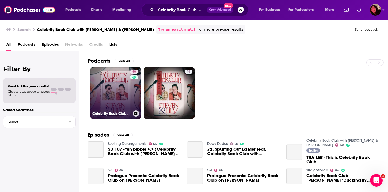
click at [119, 101] on link "50 Celebrity Book Club with [PERSON_NAME] & [PERSON_NAME]" at bounding box center [115, 92] width 51 height 51
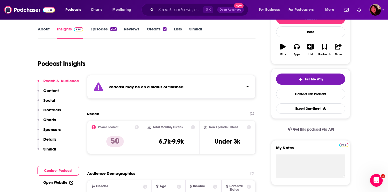
scroll to position [82, 0]
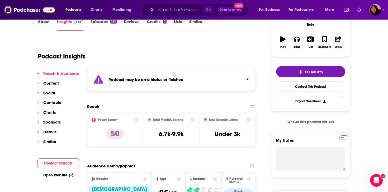
click at [50, 104] on p "Contacts" at bounding box center [52, 102] width 18 height 5
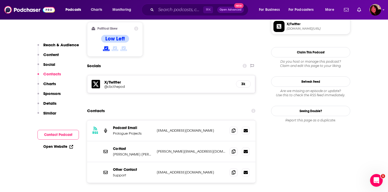
scroll to position [463, 0]
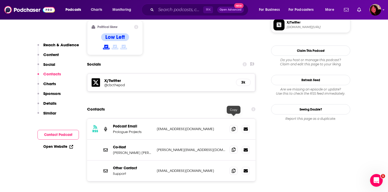
click at [192, 147] on icon at bounding box center [234, 149] width 4 height 4
click at [181, 8] on input "Search podcasts, credits, & more..." at bounding box center [179, 10] width 47 height 8
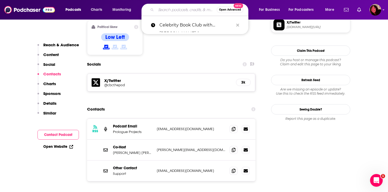
paste input "Everything Iconic with [PERSON_NAME]"
type input "Everything Iconic with [PERSON_NAME]"
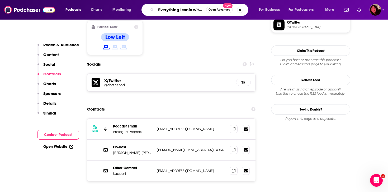
scroll to position [0, 33]
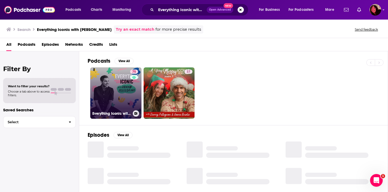
click at [106, 108] on link "75 Everything Iconic with [PERSON_NAME]" at bounding box center [115, 92] width 51 height 51
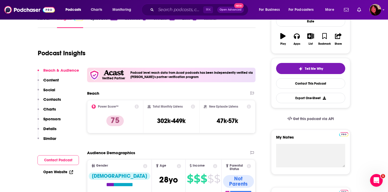
scroll to position [86, 0]
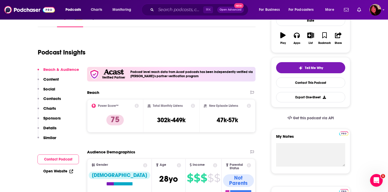
click at [53, 98] on p "Contacts" at bounding box center [52, 98] width 18 height 5
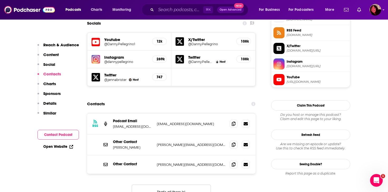
scroll to position [489, 0]
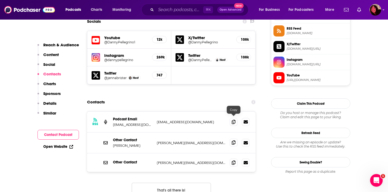
click at [192, 138] on span at bounding box center [234, 142] width 8 height 8
click at [162, 14] on div "⌘ K Open Advanced New" at bounding box center [195, 10] width 107 height 12
click at [170, 8] on input "Search podcasts, credits, & more..." at bounding box center [179, 10] width 47 height 8
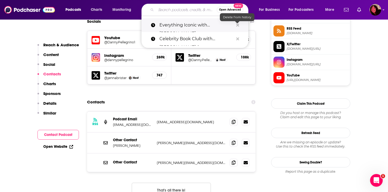
click at [192, 26] on icon "Search podcasts, credits, & more..." at bounding box center [237, 25] width 3 height 3
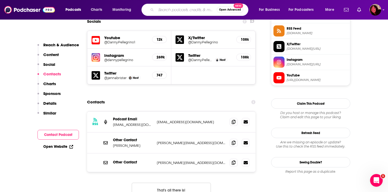
click at [175, 11] on input "Search podcasts, credits, & more..." at bounding box center [186, 10] width 61 height 8
paste input "Comments by [PERSON_NAME]"
type input "Comments by [PERSON_NAME]"
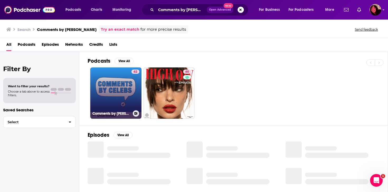
click at [119, 95] on link "62 Comments by [PERSON_NAME]" at bounding box center [115, 92] width 51 height 51
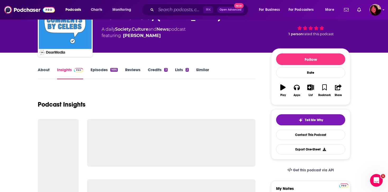
scroll to position [58, 0]
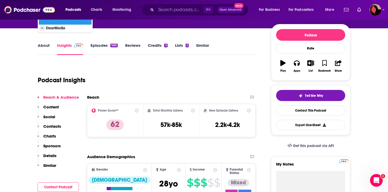
click at [54, 125] on p "Contacts" at bounding box center [52, 126] width 18 height 5
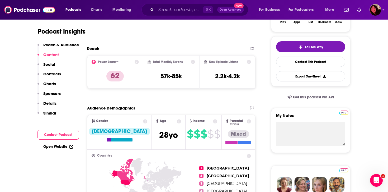
scroll to position [0, 0]
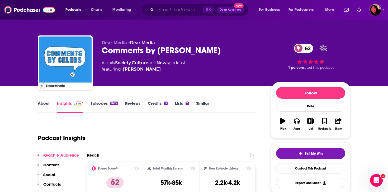
click at [171, 11] on input "Search podcasts, credits, & more..." at bounding box center [179, 10] width 47 height 8
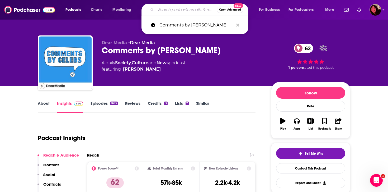
paste input "Pop Pantheon"
type input "Pop Pantheon"
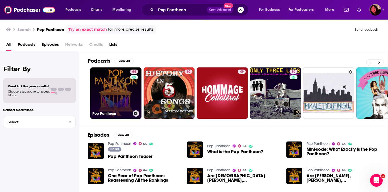
click at [119, 98] on link "64 Pop Pantheon" at bounding box center [115, 92] width 51 height 51
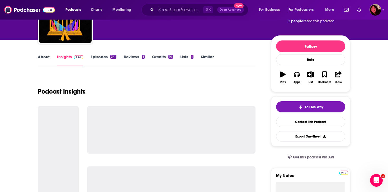
scroll to position [109, 0]
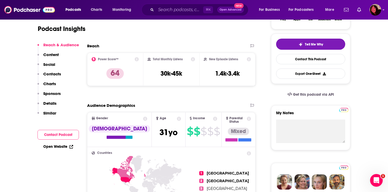
click at [52, 71] on button "Social" at bounding box center [47, 67] width 18 height 10
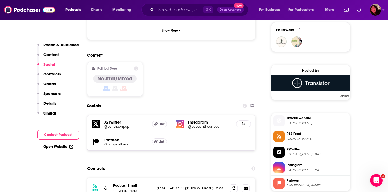
click at [52, 73] on p "Contacts" at bounding box center [52, 73] width 18 height 5
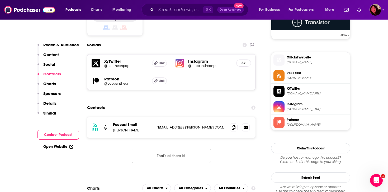
scroll to position [447, 0]
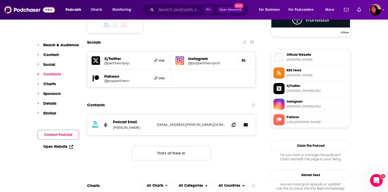
click at [192, 121] on span at bounding box center [234, 125] width 8 height 8
click at [192, 122] on icon at bounding box center [234, 124] width 4 height 4
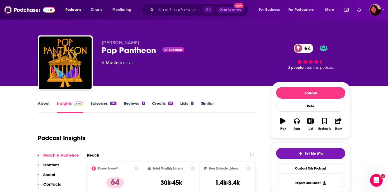
scroll to position [3, 0]
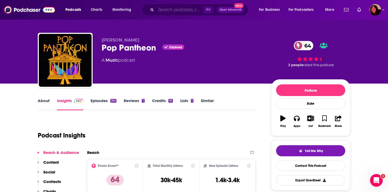
click at [179, 7] on input "Search podcasts, credits, & more..." at bounding box center [179, 10] width 47 height 8
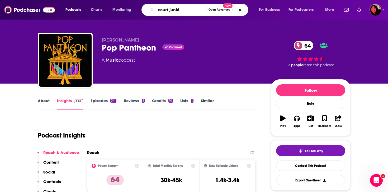
type input "court junkie"
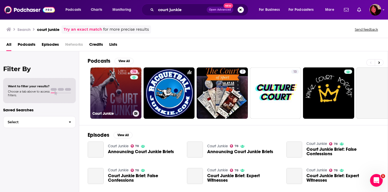
click at [118, 96] on link "78 Court Junkie" at bounding box center [115, 92] width 51 height 51
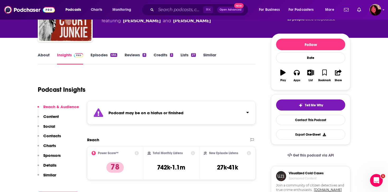
click at [53, 143] on p "Charts" at bounding box center [49, 145] width 13 height 5
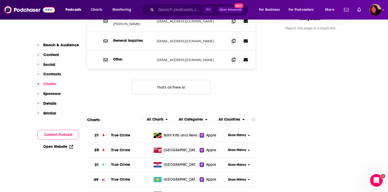
click at [58, 73] on p "Contacts" at bounding box center [52, 73] width 18 height 5
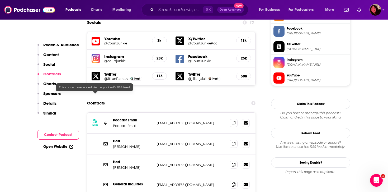
scroll to position [499, 0]
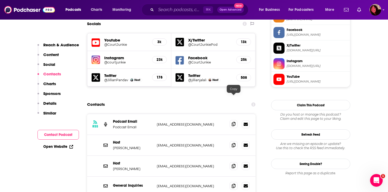
click at [192, 122] on icon at bounding box center [234, 124] width 4 height 4
click at [192, 143] on icon at bounding box center [234, 145] width 4 height 4
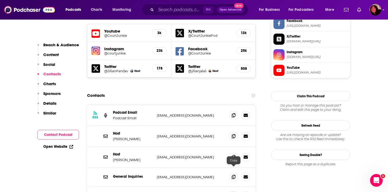
click at [192, 191] on span at bounding box center [234, 195] width 8 height 8
click at [184, 11] on input "Search podcasts, credits, & more..." at bounding box center [179, 10] width 47 height 8
paste input "Red Collar"
type input "Red Collar"
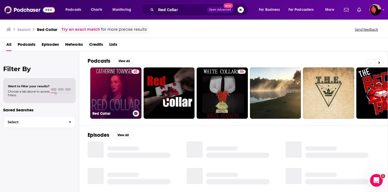
click at [112, 99] on link "61 Red Collar" at bounding box center [115, 92] width 51 height 51
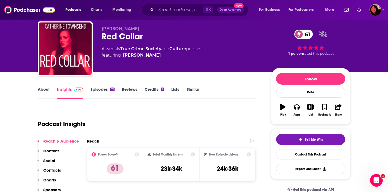
scroll to position [19, 0]
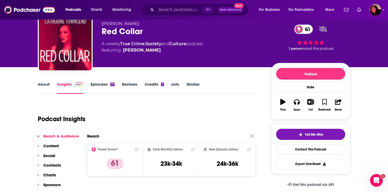
click at [53, 165] on p "Contacts" at bounding box center [52, 164] width 18 height 5
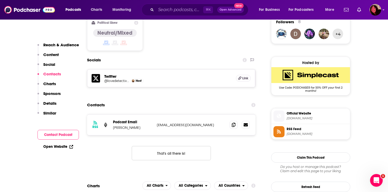
scroll to position [436, 0]
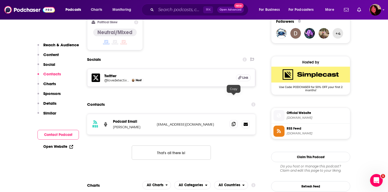
click at [192, 120] on span at bounding box center [234, 124] width 8 height 8
